Goal: Task Accomplishment & Management: Complete application form

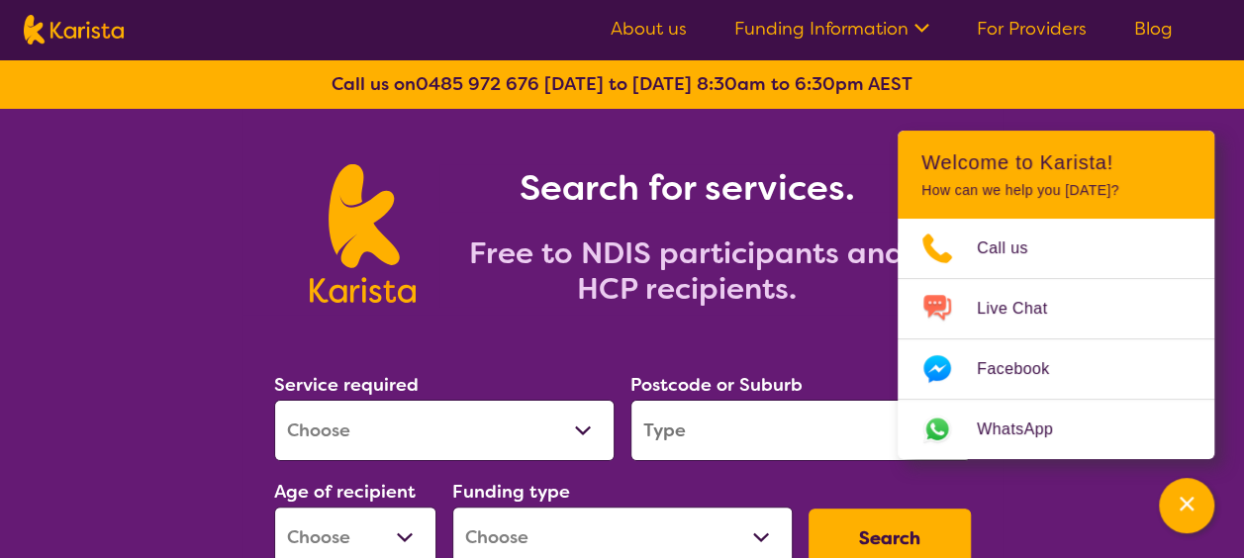
select select "Domestic and home help"
click at [274, 400] on select "Allied Health Assistant Assessment ([MEDICAL_DATA] or [MEDICAL_DATA]) Behaviour…" at bounding box center [444, 430] width 340 height 61
click at [700, 437] on input "search" at bounding box center [800, 430] width 340 height 61
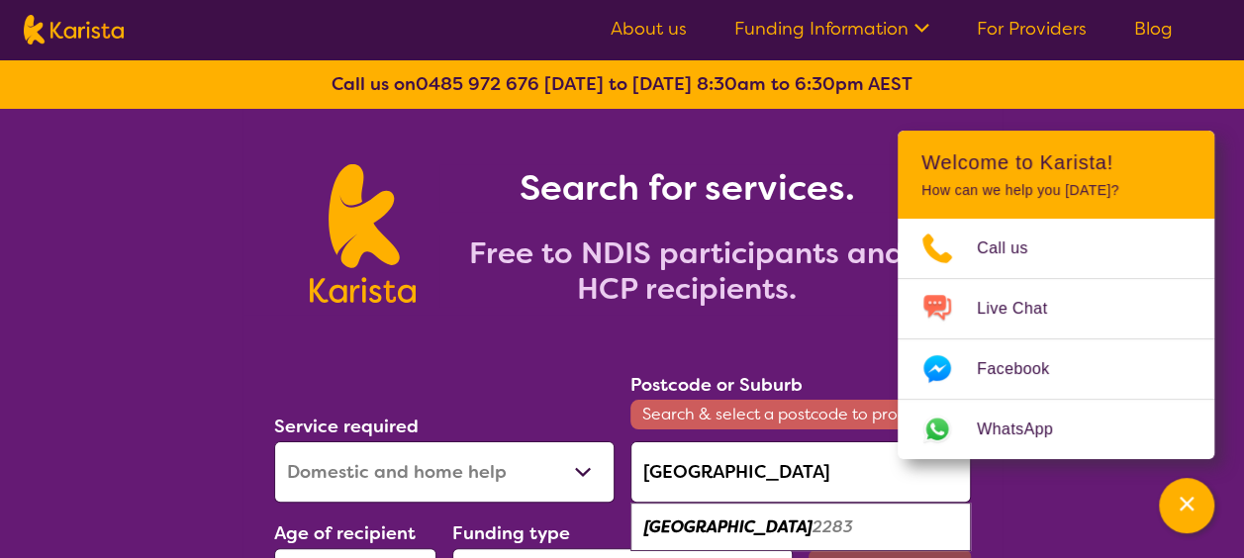
click at [812, 528] on em "2283" at bounding box center [832, 526] width 41 height 21
type input "2283"
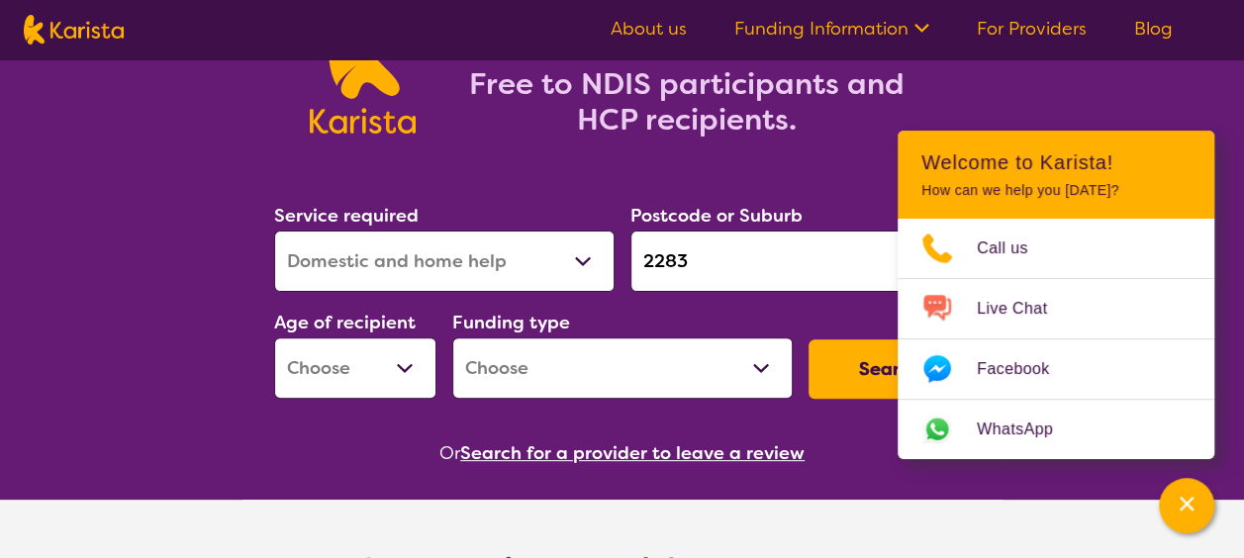
scroll to position [168, 0]
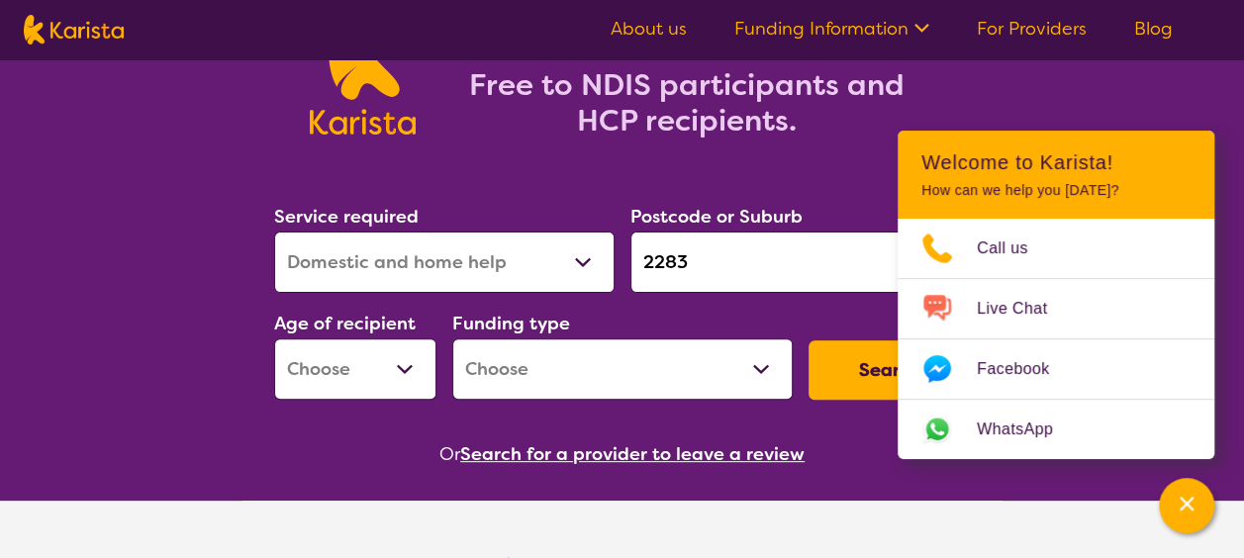
click at [368, 372] on select "Early Childhood - 0 to 9 Child - 10 to 11 Adolescent - 12 to 17 Adult - 18 to 6…" at bounding box center [355, 368] width 162 height 61
select select "AD"
click at [274, 338] on select "Early Childhood - 0 to 9 Child - 10 to 11 Adolescent - 12 to 17 Adult - 18 to 6…" at bounding box center [355, 368] width 162 height 61
click at [528, 377] on select "Home Care Package (HCP) National Disability Insurance Scheme (NDIS) I don't know" at bounding box center [622, 368] width 340 height 61
select select "NDIS"
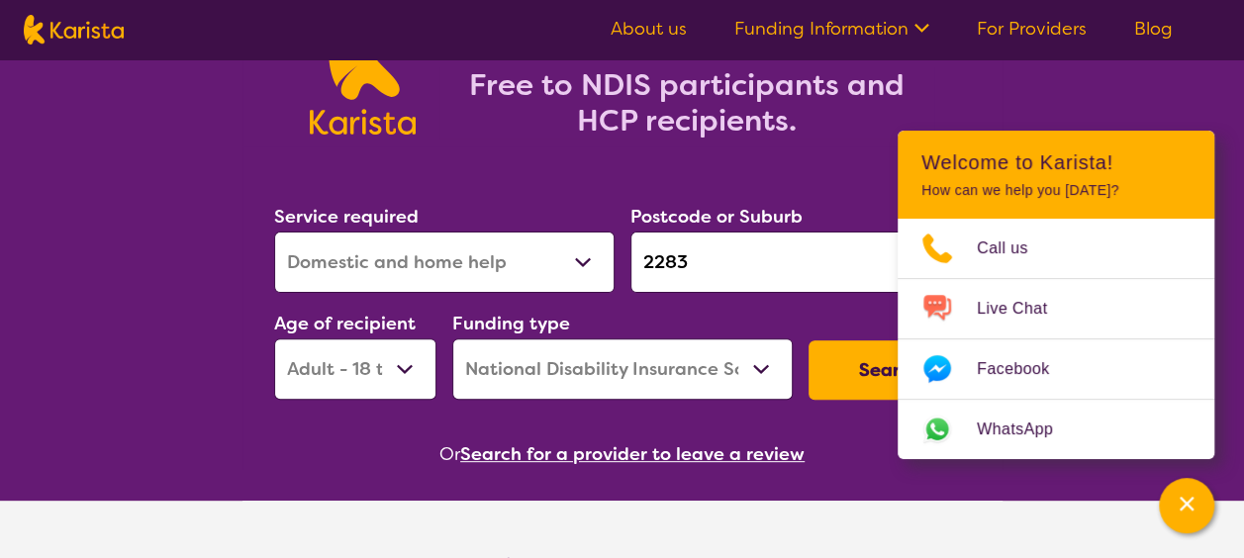
click at [452, 338] on select "Home Care Package (HCP) National Disability Insurance Scheme (NDIS) I don't know" at bounding box center [622, 368] width 340 height 61
click at [854, 384] on button "Search" at bounding box center [889, 369] width 162 height 59
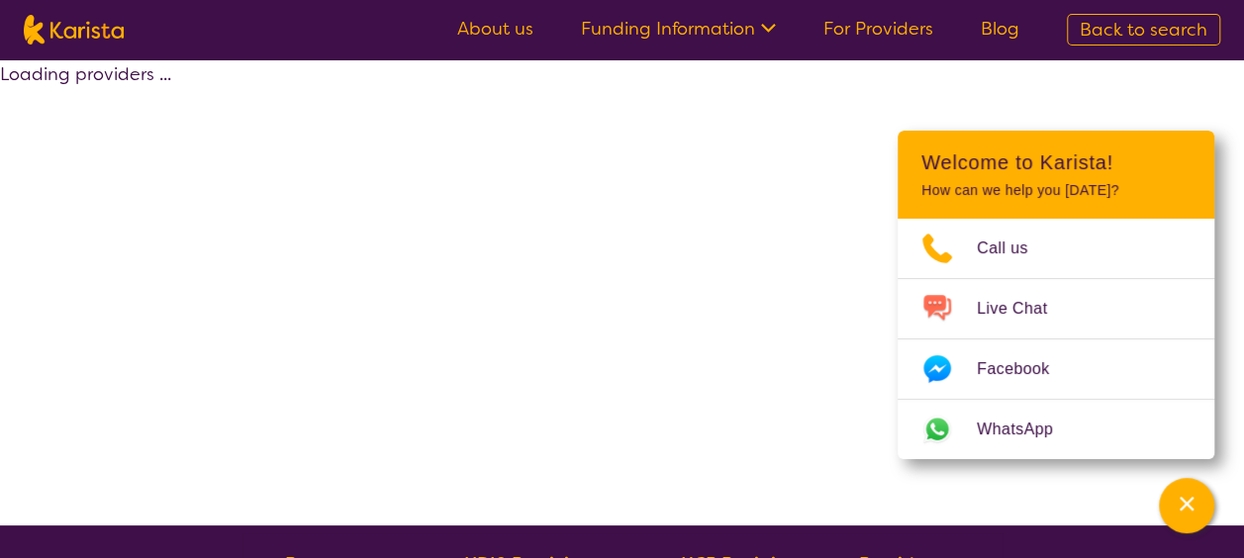
select select "NDIS"
select select "Domestic and home help"
select select "AD"
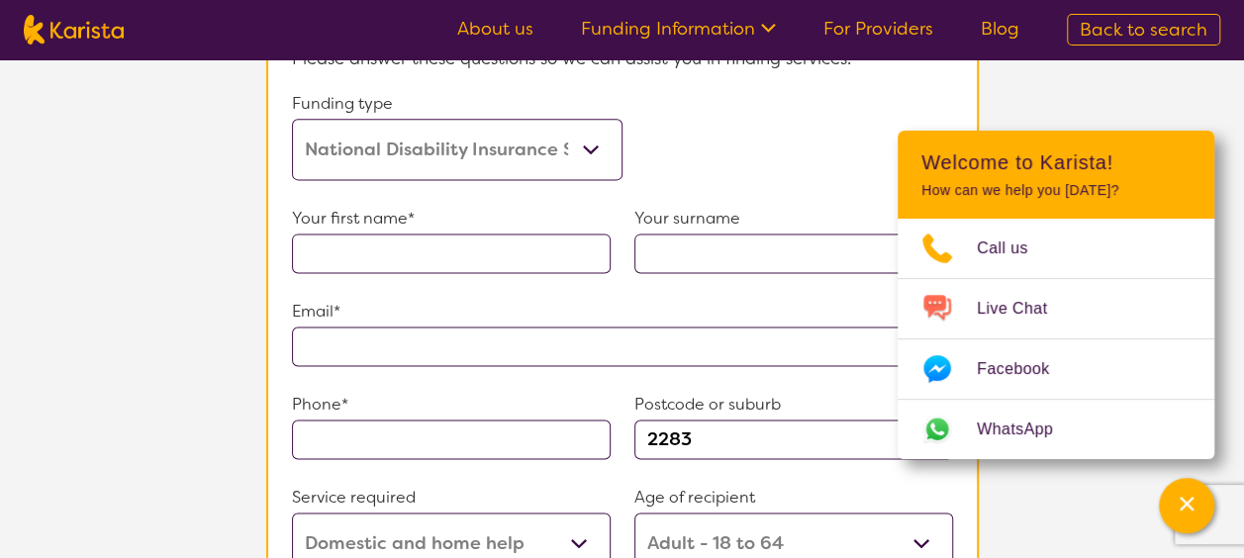
scroll to position [1220, 0]
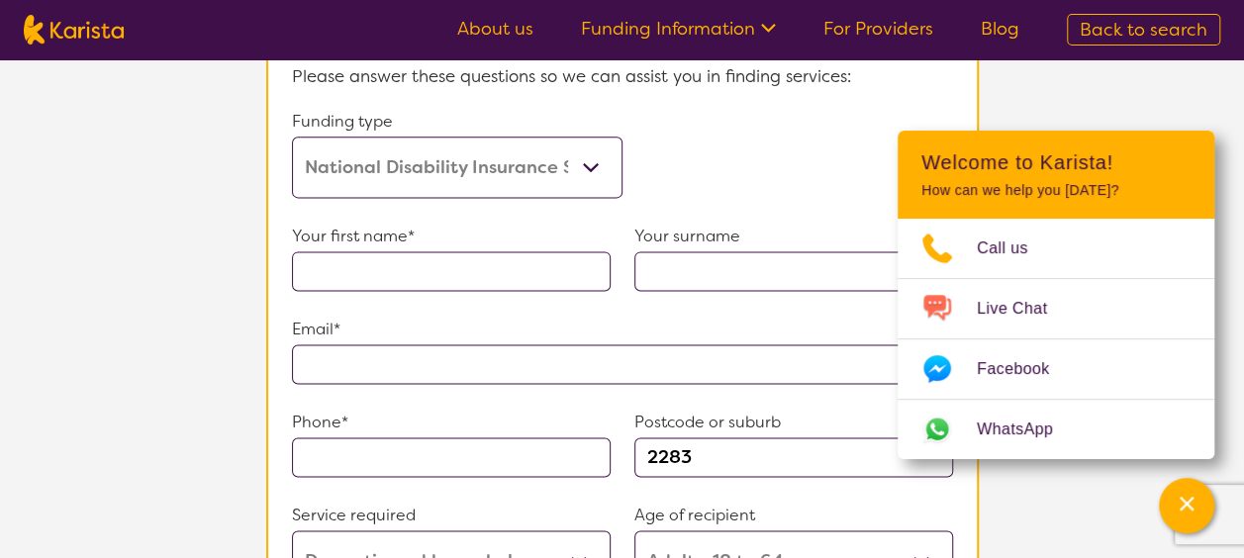
click at [503, 255] on input "text" at bounding box center [451, 271] width 319 height 40
type input "[PERSON_NAME]"
type input "**********"
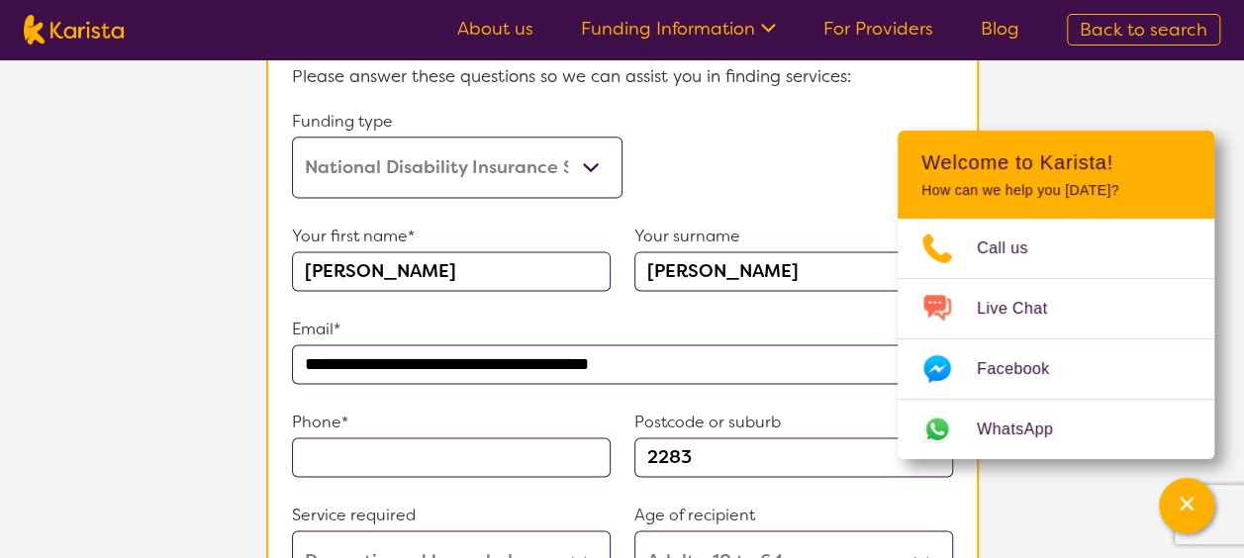
type input "0418113685"
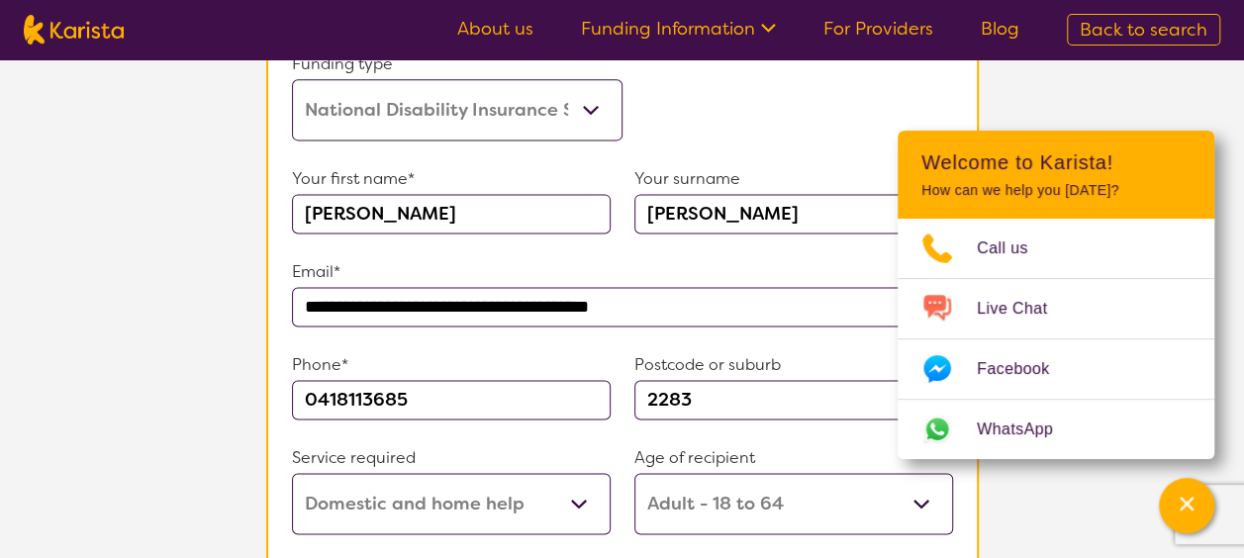
scroll to position [1438, 0]
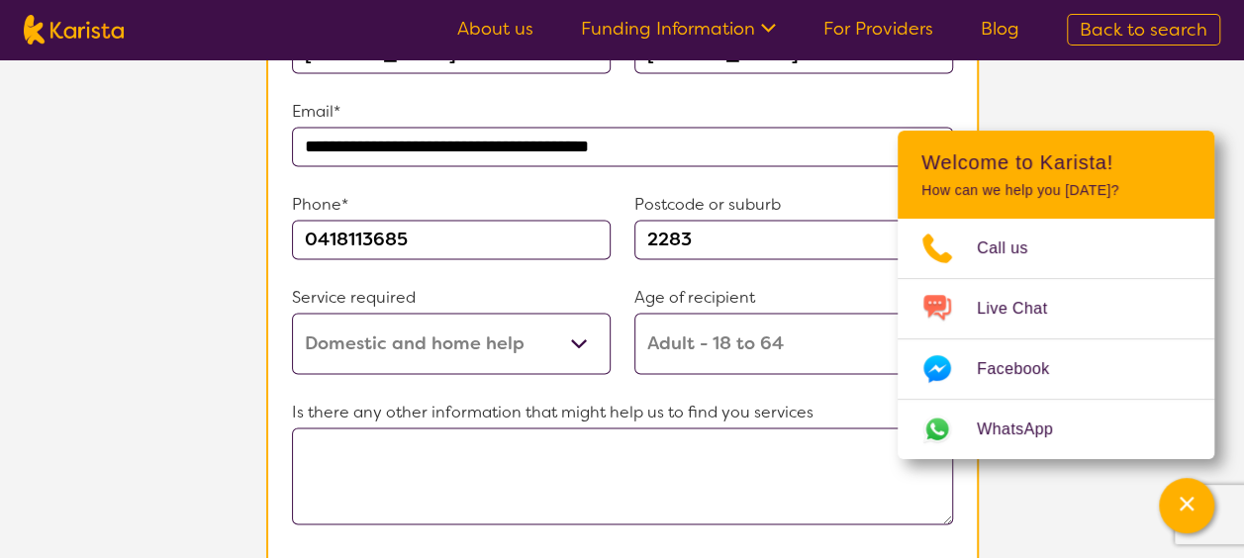
click at [498, 471] on textarea at bounding box center [622, 475] width 661 height 97
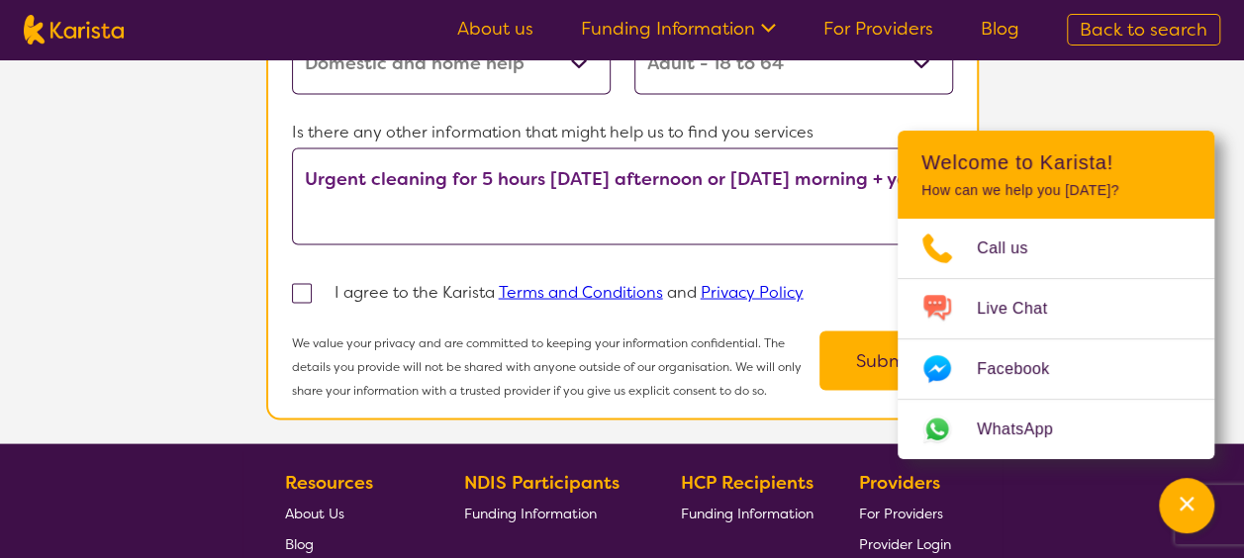
scroll to position [1717, 0]
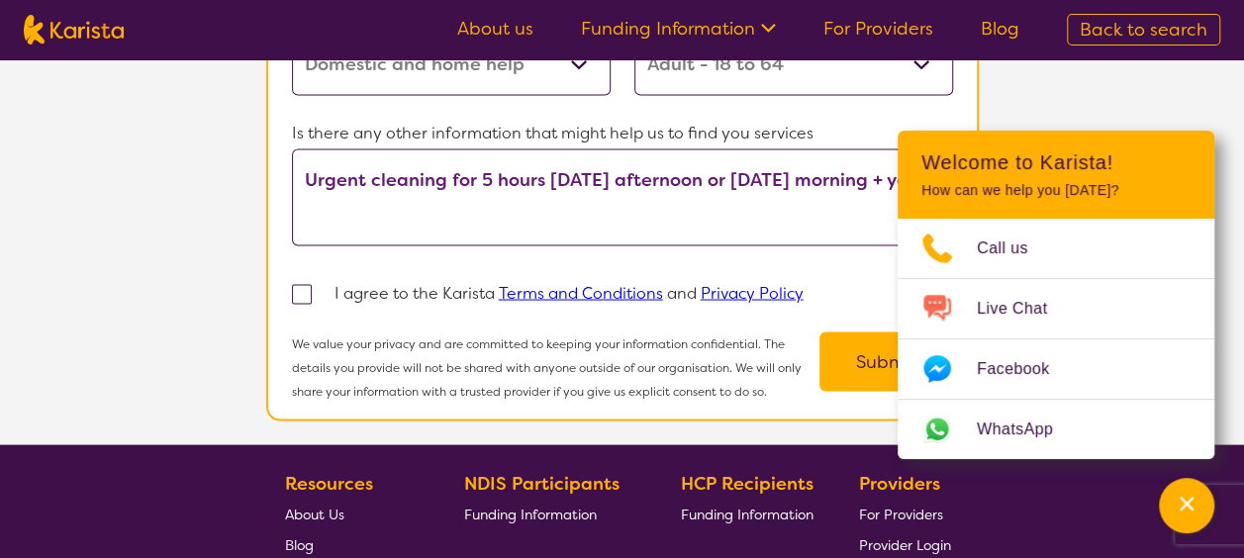
drag, startPoint x: 530, startPoint y: 212, endPoint x: 883, endPoint y: 160, distance: 356.0
click at [883, 160] on textarea "Urgent cleaning for 5 hours [DATE] afternoon or [DATE] morning + yards." at bounding box center [622, 196] width 661 height 97
type textarea "Urgent cleaning for 5 hours [DATE] afternoon or [DATE] morning."
click at [293, 284] on span at bounding box center [302, 294] width 20 height 20
click at [322, 286] on input "checkbox" at bounding box center [328, 292] width 13 height 13
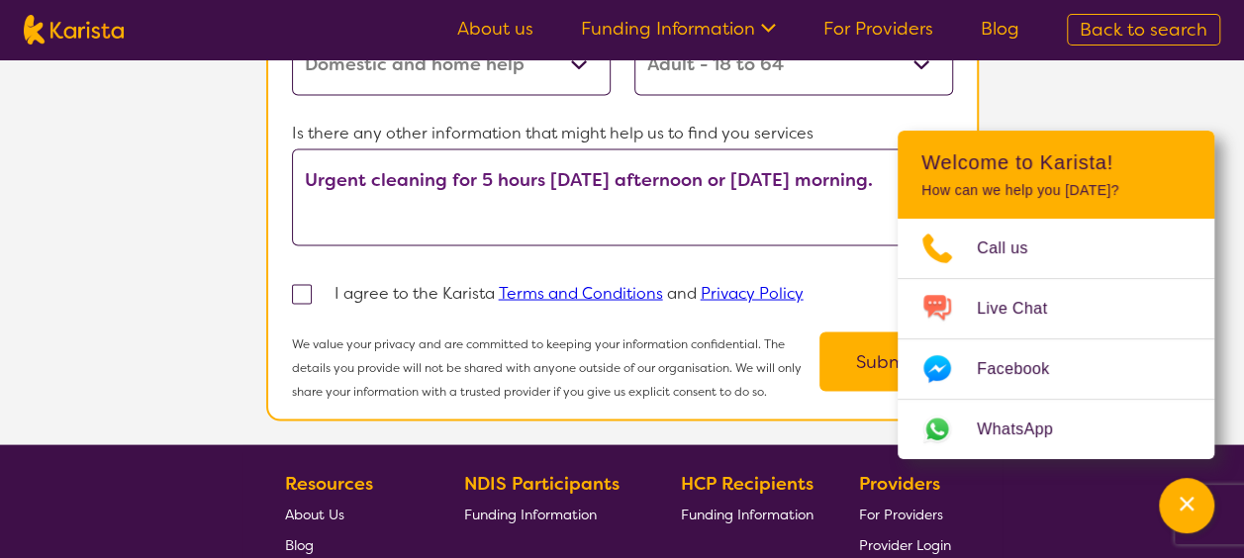
checkbox input "true"
click at [868, 338] on button "Submit" at bounding box center [886, 360] width 134 height 59
